Goal: Find specific page/section: Find specific page/section

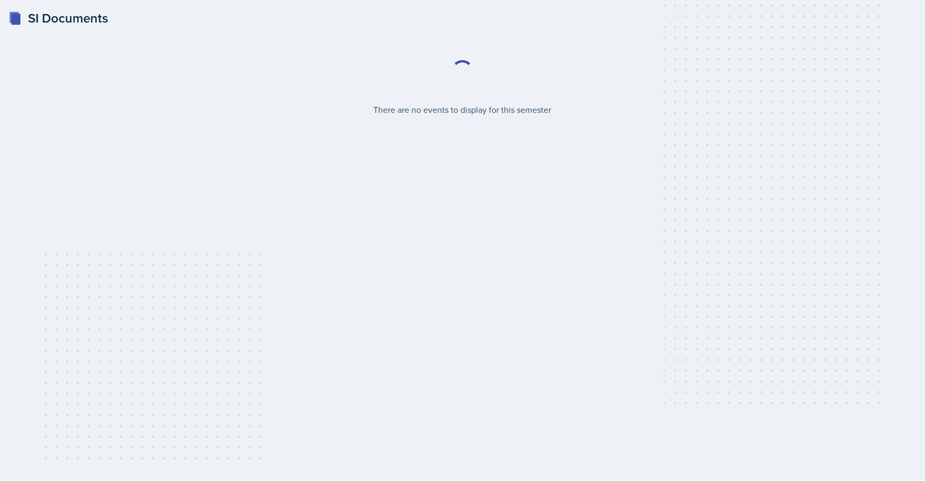
select select "2bed604d-1099-4043-b1bc-2365e8740244"
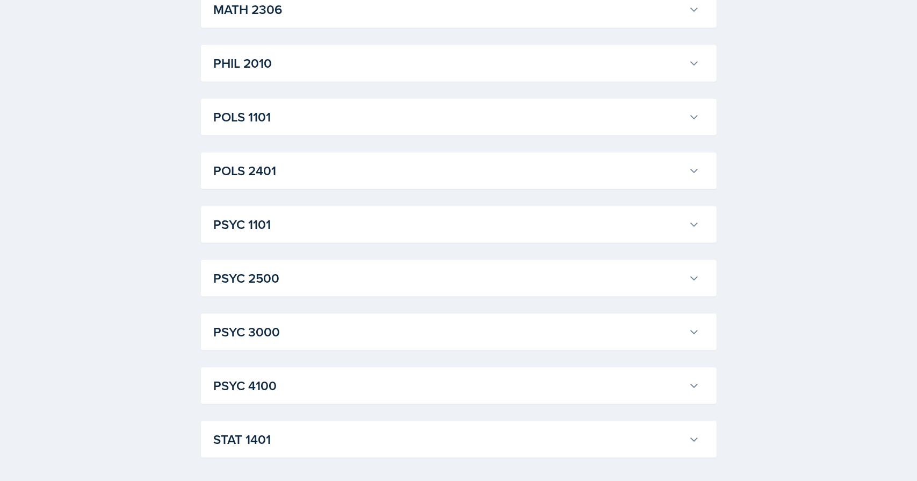
scroll to position [1396, 0]
click at [334, 107] on h3 "POLS 1101" at bounding box center [449, 115] width 470 height 19
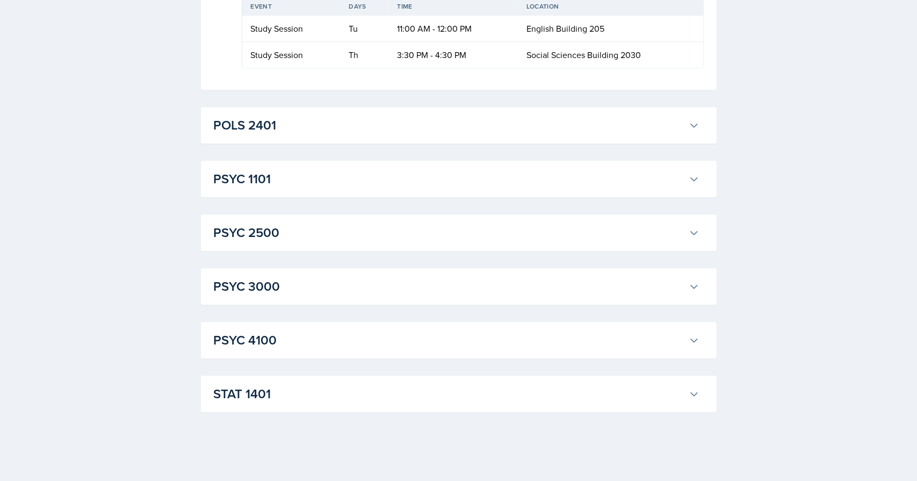
scroll to position [2793, 0]
click at [300, 135] on h3 "POLS 2401" at bounding box center [449, 124] width 470 height 19
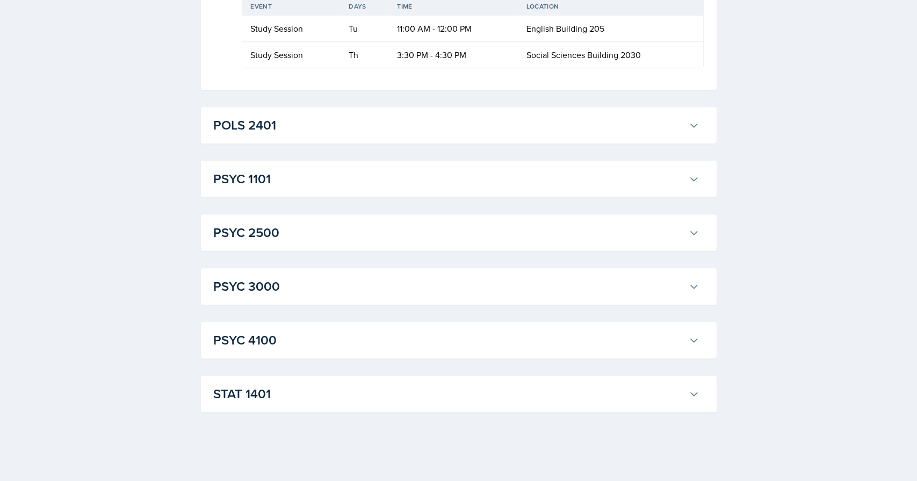
click at [297, 403] on h3 "STAT 1401" at bounding box center [449, 393] width 470 height 19
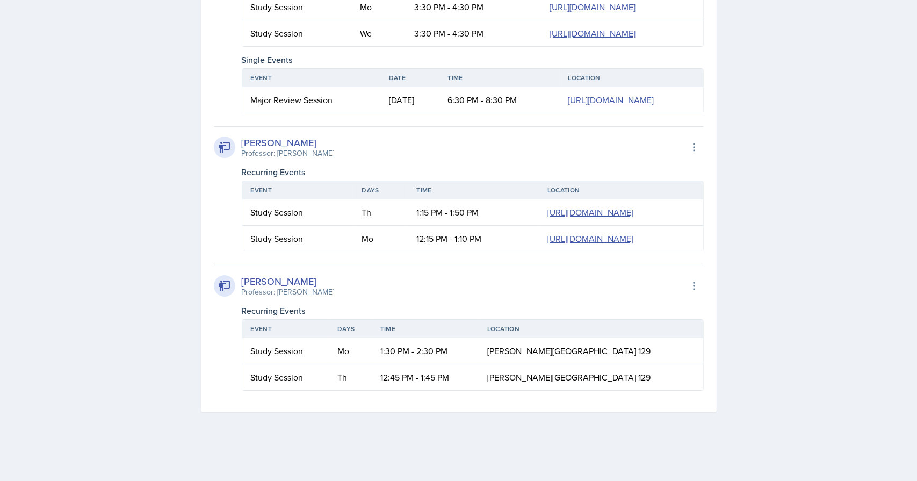
scroll to position [4661, 0]
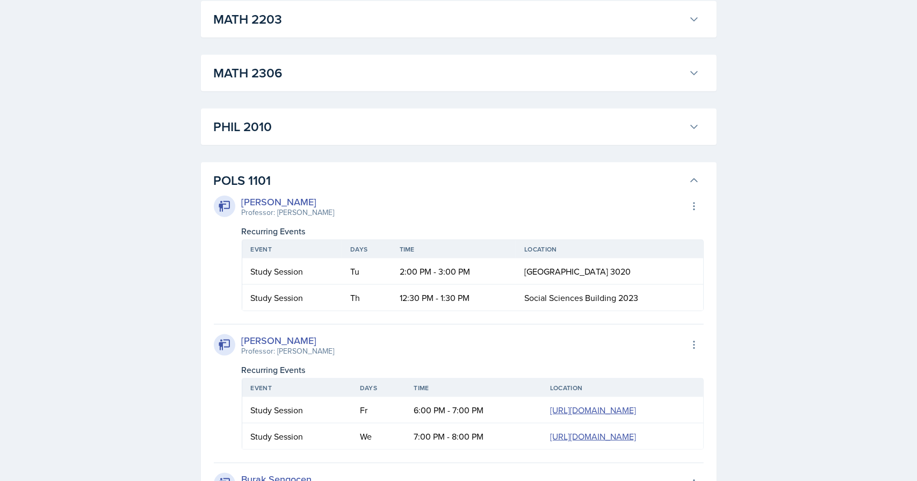
click at [307, 181] on h3 "POLS 1101" at bounding box center [449, 180] width 470 height 19
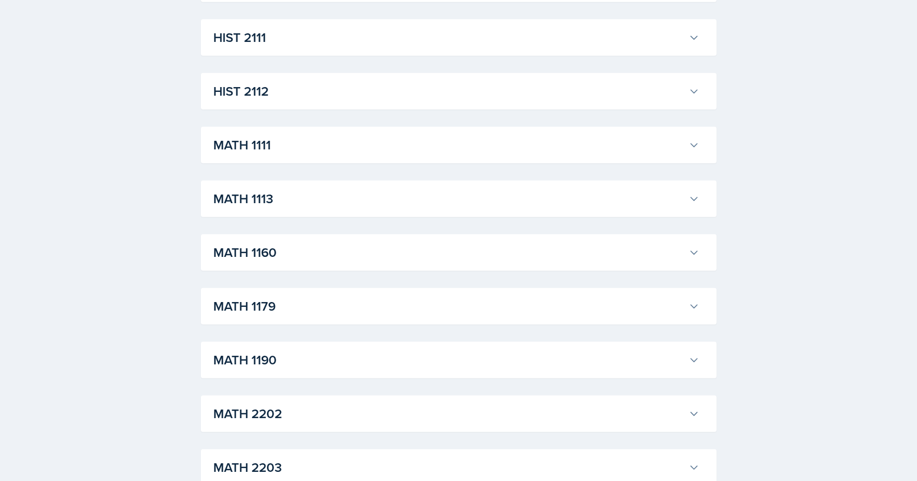
scroll to position [848, 0]
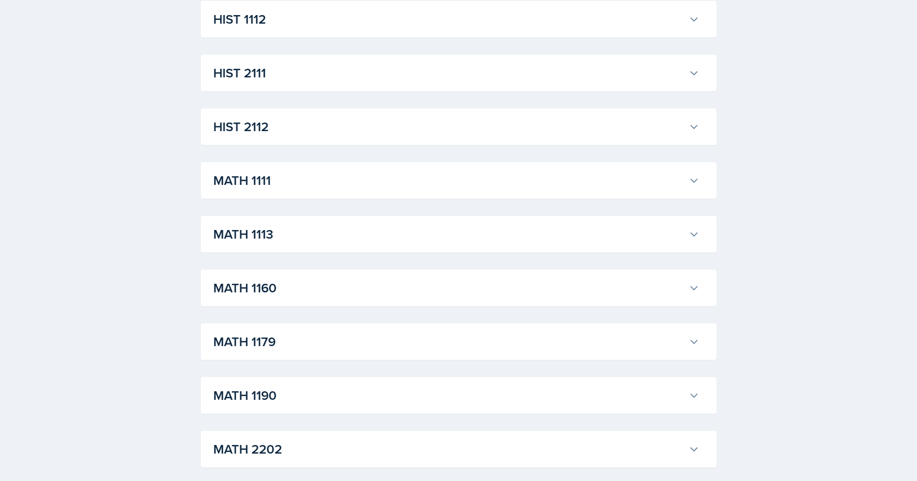
click at [300, 184] on h3 "MATH 1111" at bounding box center [449, 180] width 470 height 19
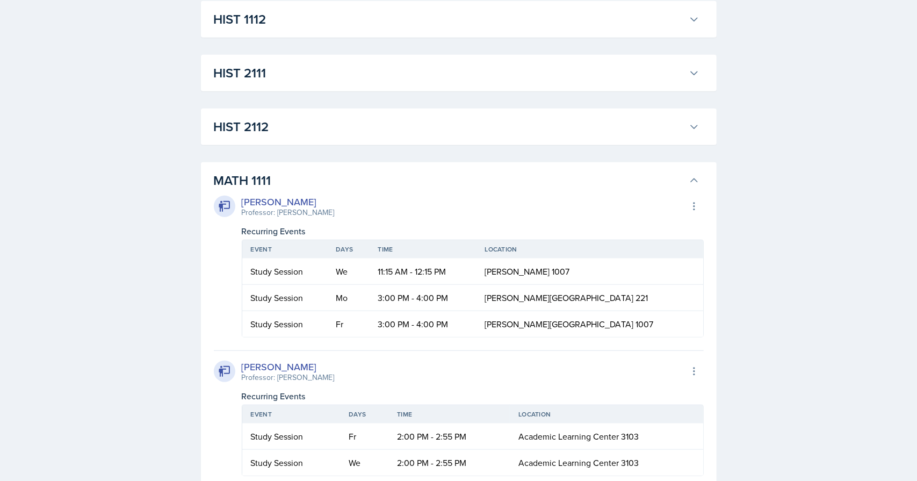
click at [302, 179] on h3 "MATH 1111" at bounding box center [449, 180] width 470 height 19
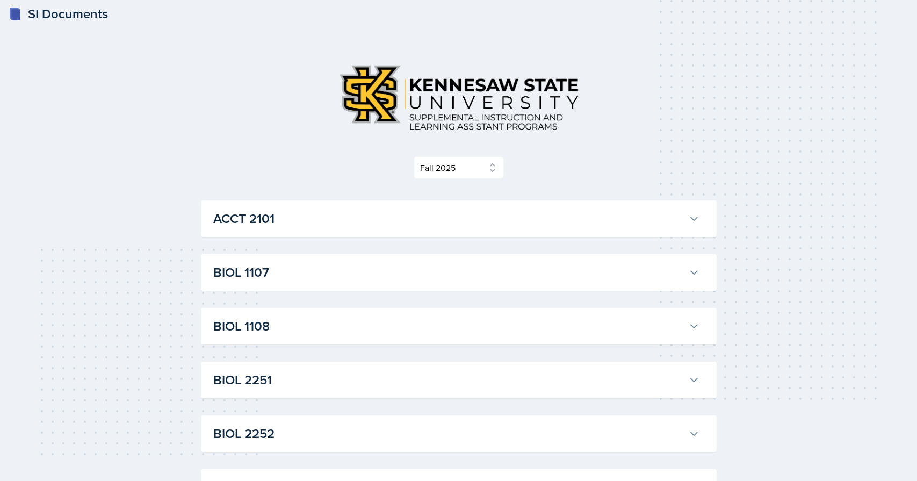
scroll to position [0, 0]
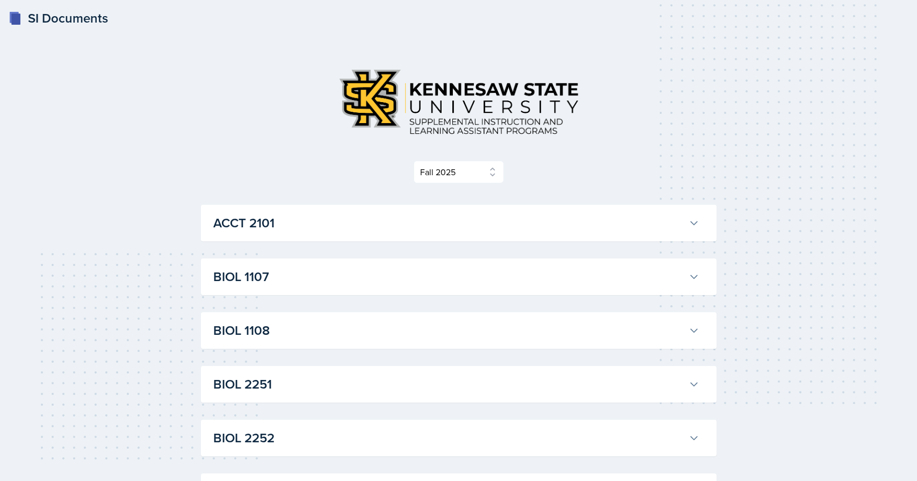
click at [365, 216] on h3 "ACCT 2101" at bounding box center [449, 222] width 470 height 19
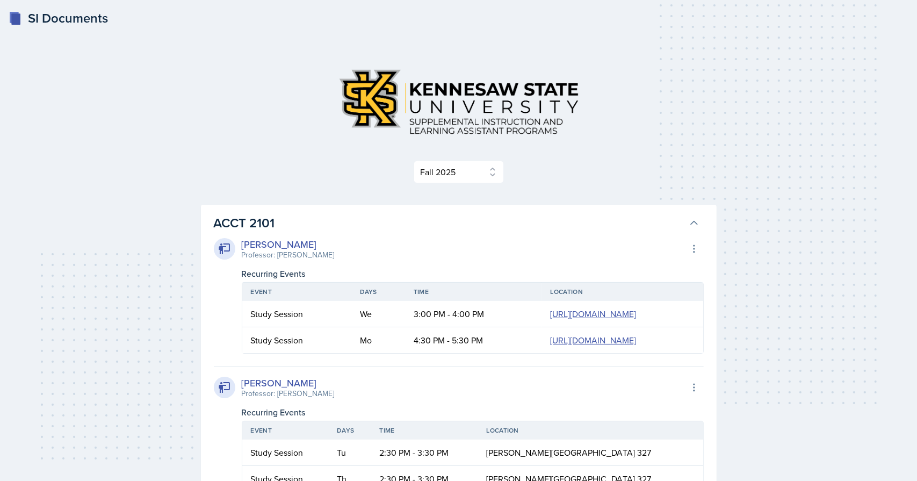
click at [365, 216] on h3 "ACCT 2101" at bounding box center [449, 222] width 470 height 19
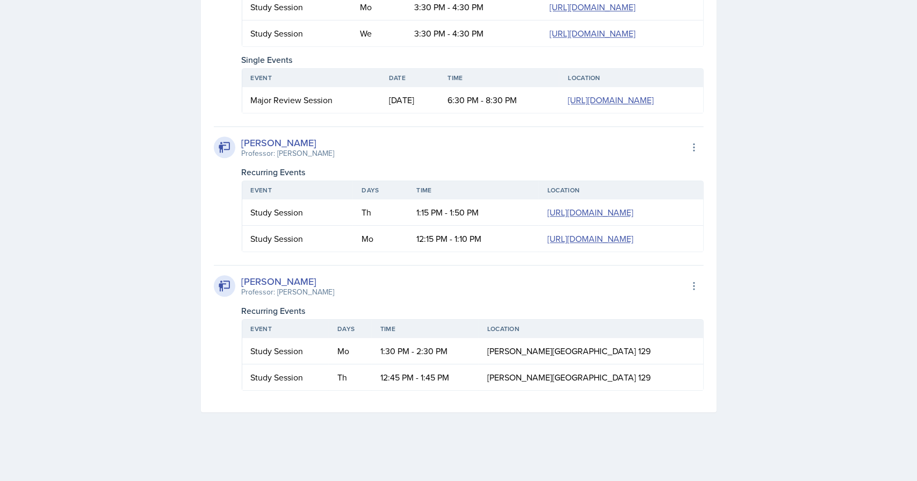
scroll to position [3279, 0]
